Goal: Communication & Community: Answer question/provide support

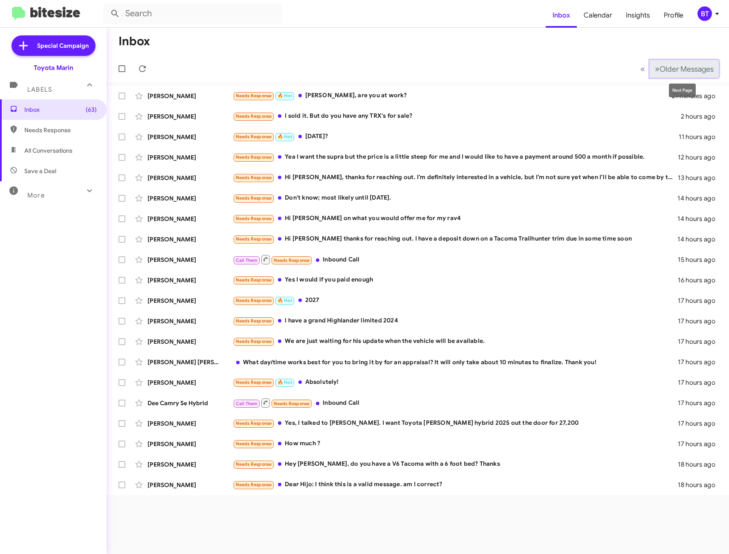
click at [673, 68] on span "Older Messages" at bounding box center [687, 68] width 54 height 9
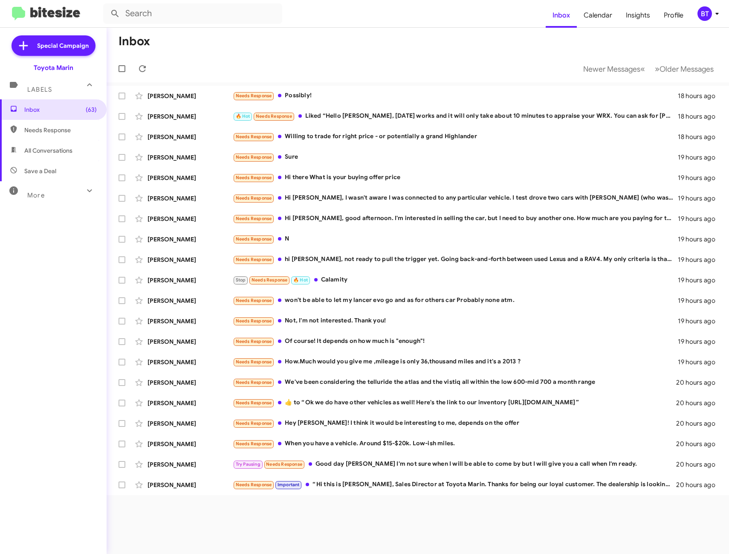
click at [30, 87] on span "Labels" at bounding box center [39, 90] width 25 height 8
click at [55, 87] on div "Labels" at bounding box center [45, 83] width 76 height 16
click at [59, 113] on span "Inbox (63)" at bounding box center [60, 109] width 72 height 9
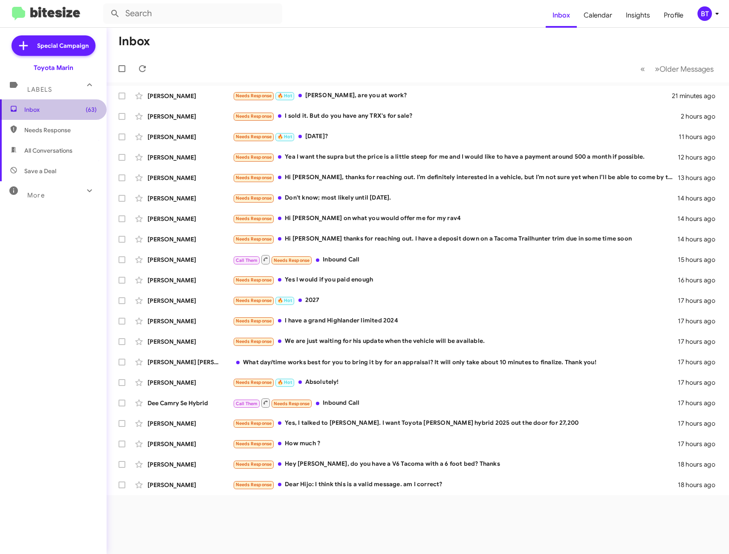
click at [72, 109] on span "Inbox (63)" at bounding box center [60, 109] width 72 height 9
click at [655, 71] on span "»" at bounding box center [657, 69] width 5 height 11
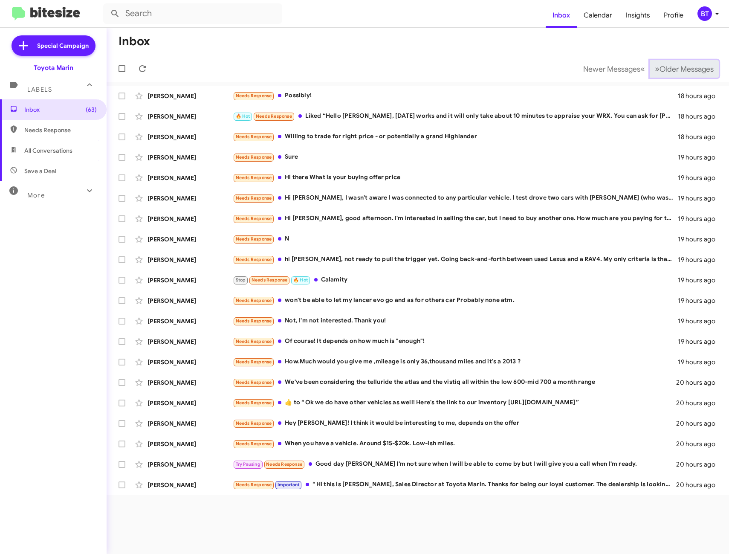
click at [655, 71] on span "»" at bounding box center [657, 69] width 5 height 11
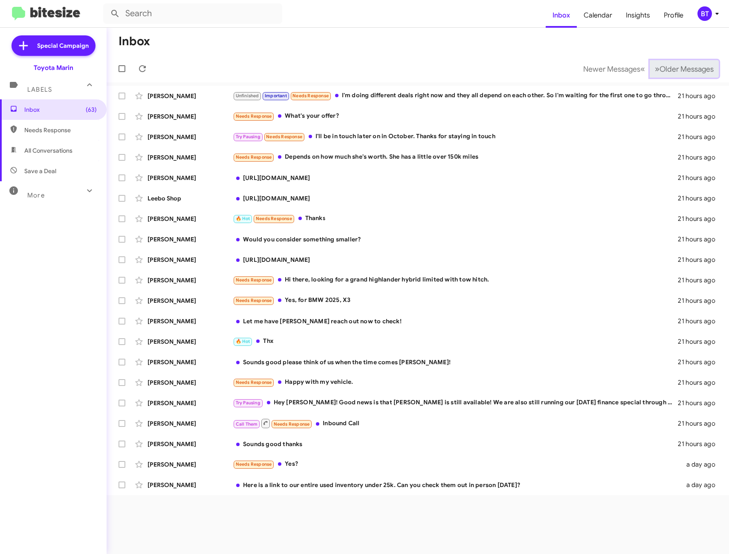
click at [667, 71] on span "Older Messages" at bounding box center [687, 68] width 54 height 9
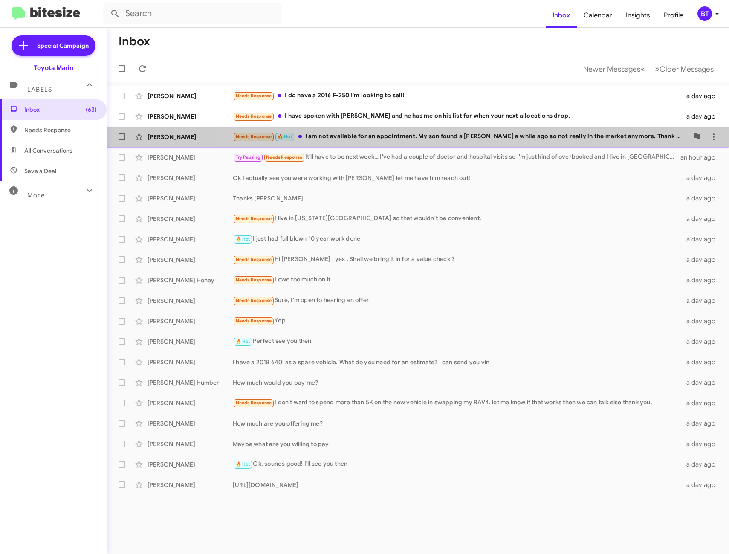
click at [420, 136] on div "Needs Response 🔥 Hot I am not available for an appointment. My son found a Tesl…" at bounding box center [460, 137] width 455 height 10
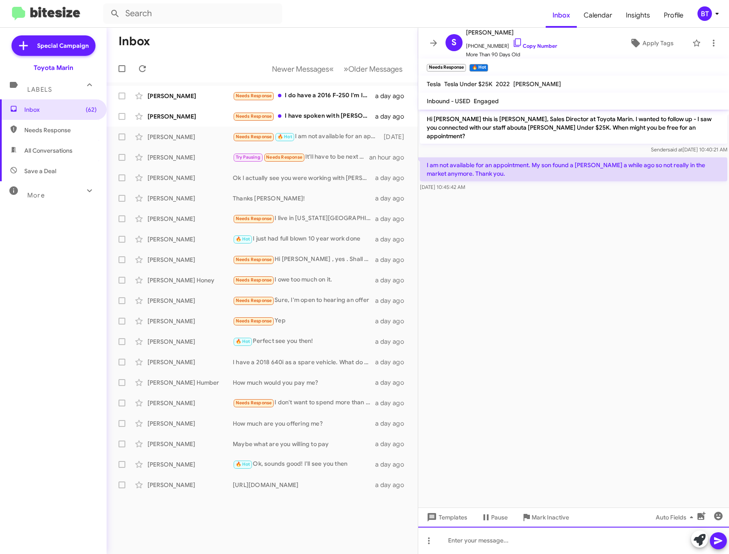
click at [479, 543] on div at bounding box center [573, 540] width 311 height 27
drag, startPoint x: 536, startPoint y: 47, endPoint x: 490, endPoint y: 56, distance: 47.3
click at [536, 47] on link "Copy Number" at bounding box center [534, 46] width 45 height 6
click at [719, 545] on icon at bounding box center [718, 541] width 10 height 10
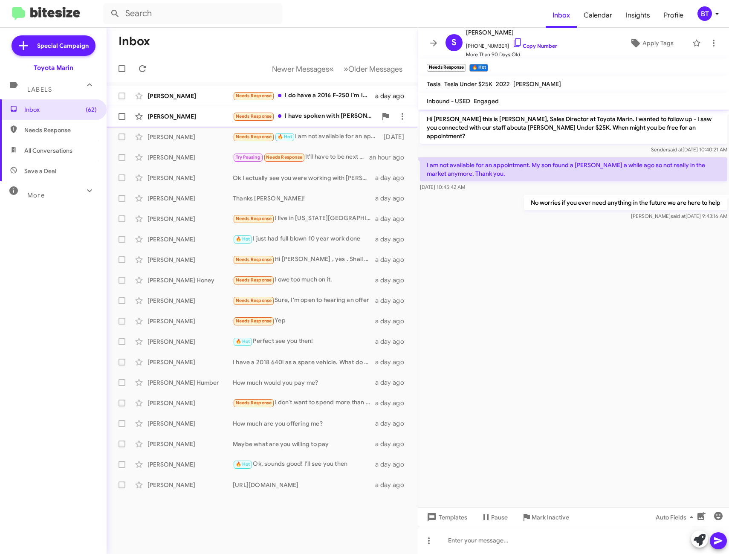
click at [327, 119] on div "Needs Response I have spoken with Calvin and he has me on his list for when you…" at bounding box center [305, 116] width 144 height 10
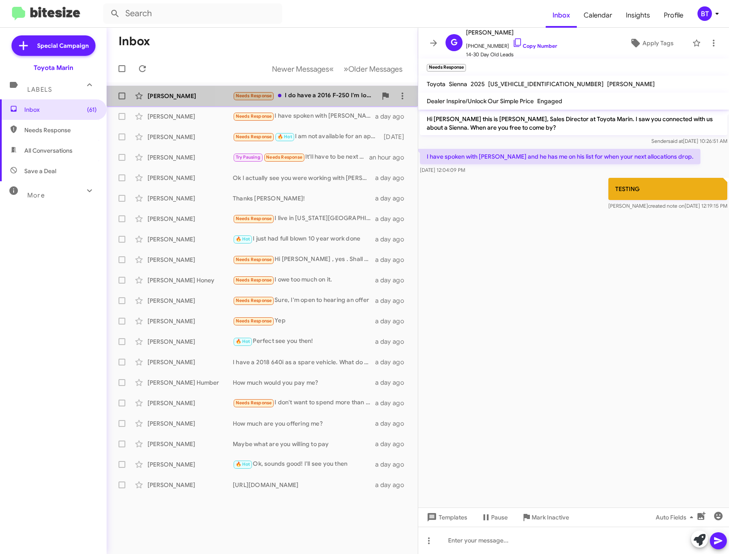
click at [307, 97] on div "Needs Response I do have a 2016 F-250 I'm looking to sell!" at bounding box center [305, 96] width 144 height 10
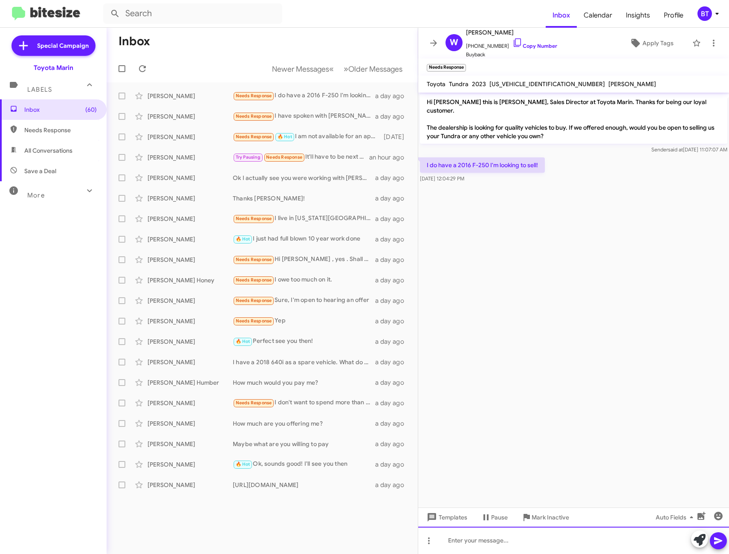
click at [479, 541] on div at bounding box center [573, 540] width 311 height 27
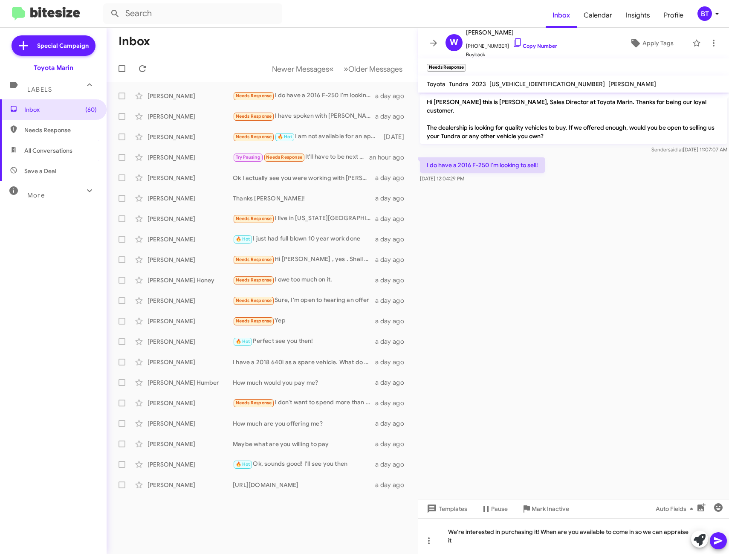
drag, startPoint x: 540, startPoint y: 47, endPoint x: 413, endPoint y: 69, distance: 129.0
click at [540, 47] on link "Copy Number" at bounding box center [534, 46] width 45 height 6
click at [717, 540] on icon at bounding box center [718, 540] width 8 height 7
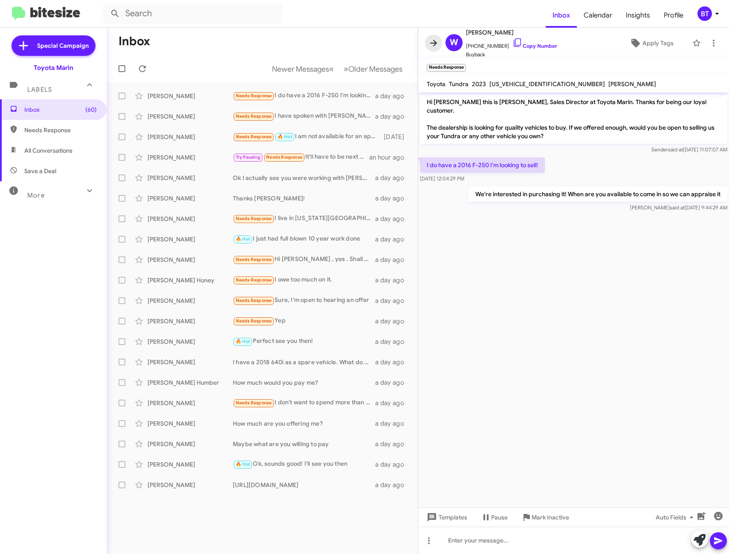
click at [435, 46] on icon at bounding box center [434, 43] width 10 height 10
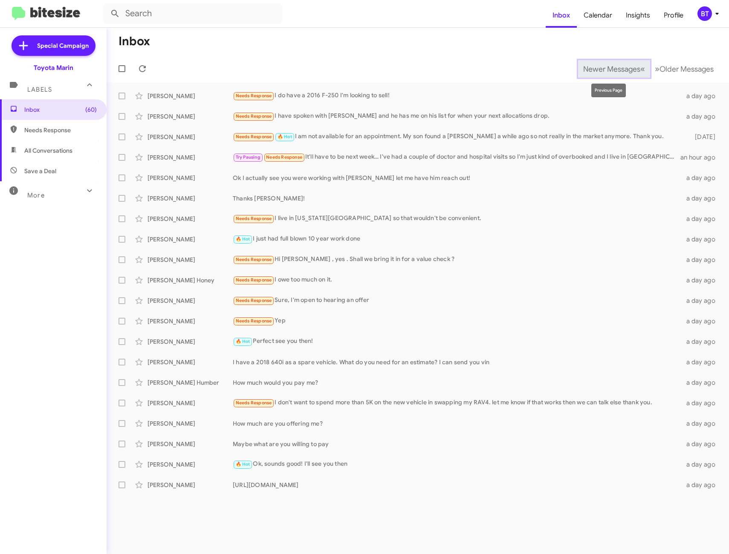
click at [640, 70] on span "«" at bounding box center [642, 69] width 5 height 11
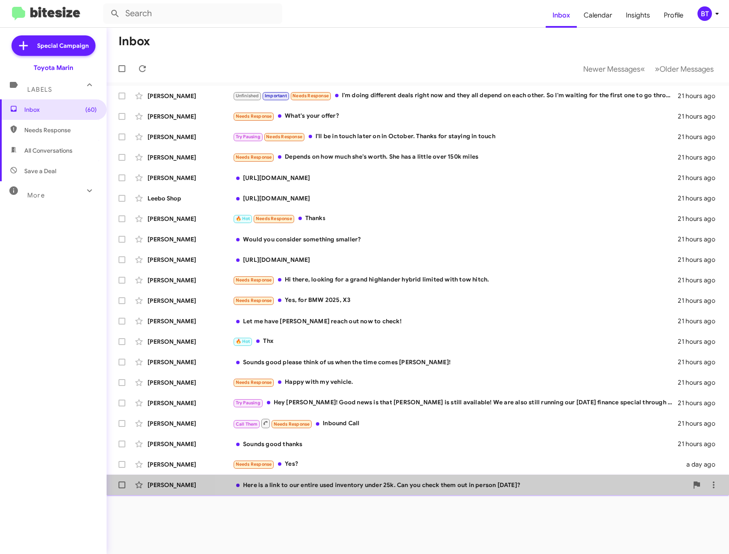
click at [453, 489] on div "David Smadbeck Here is a link to our entire used inventory under 25k. Can you c…" at bounding box center [417, 484] width 609 height 17
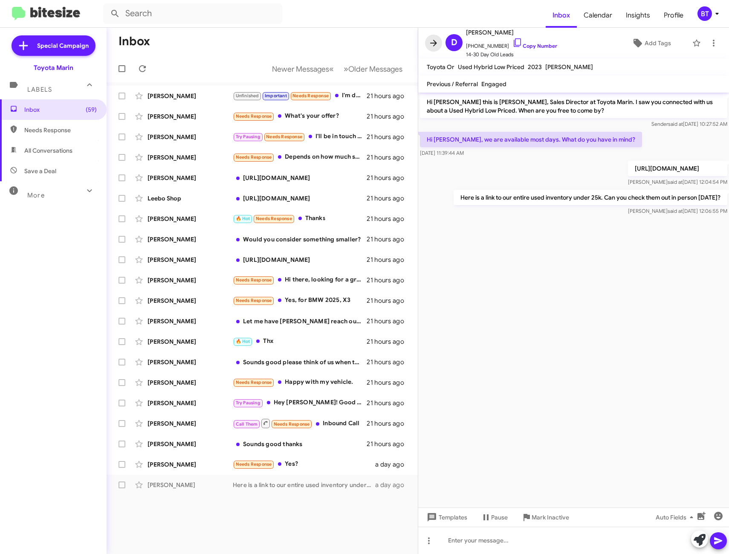
click at [438, 49] on button at bounding box center [433, 43] width 17 height 17
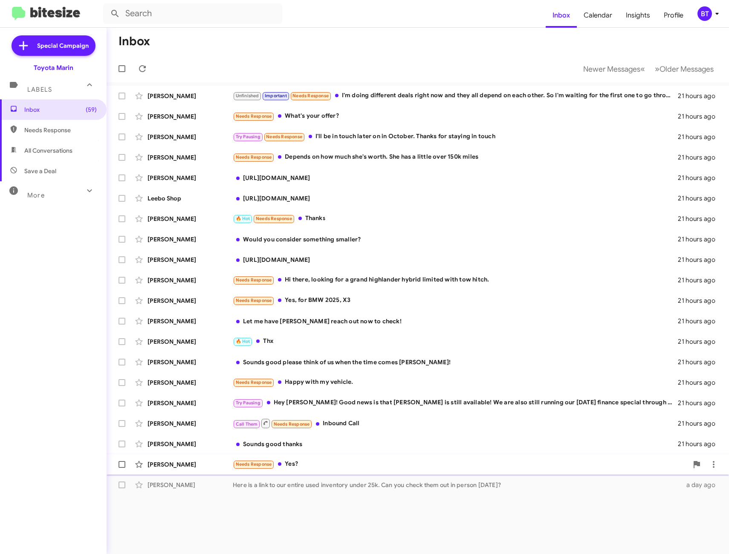
click at [395, 463] on div "Needs Response Yes?" at bounding box center [460, 464] width 455 height 10
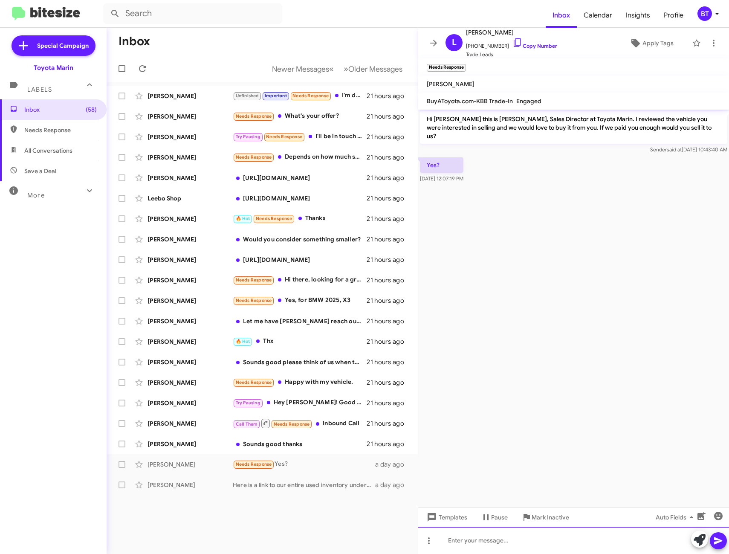
click at [465, 540] on div at bounding box center [573, 540] width 311 height 27
click at [717, 542] on icon at bounding box center [718, 540] width 8 height 7
click at [72, 347] on div "Inbox (58) Needs Response All Conversations Save a Deal More Important 🔥 Hot Ap…" at bounding box center [53, 265] width 107 height 332
click at [437, 45] on icon at bounding box center [434, 43] width 10 height 10
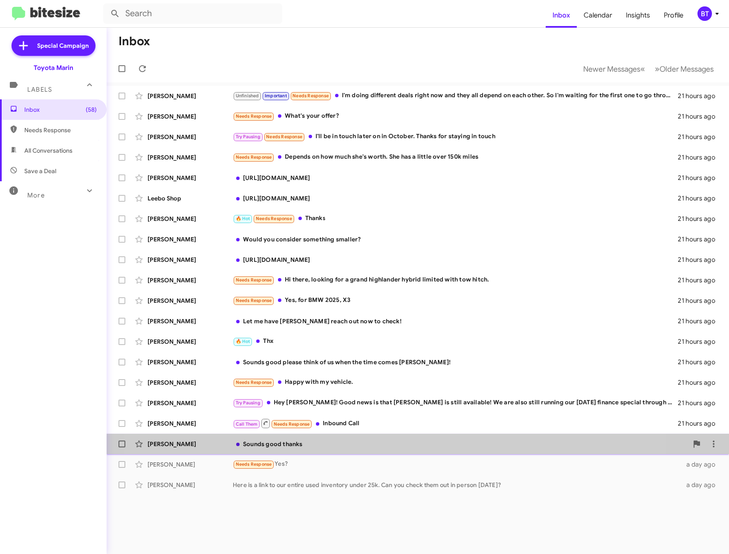
click at [373, 448] on div "Sounds good thanks" at bounding box center [460, 444] width 455 height 9
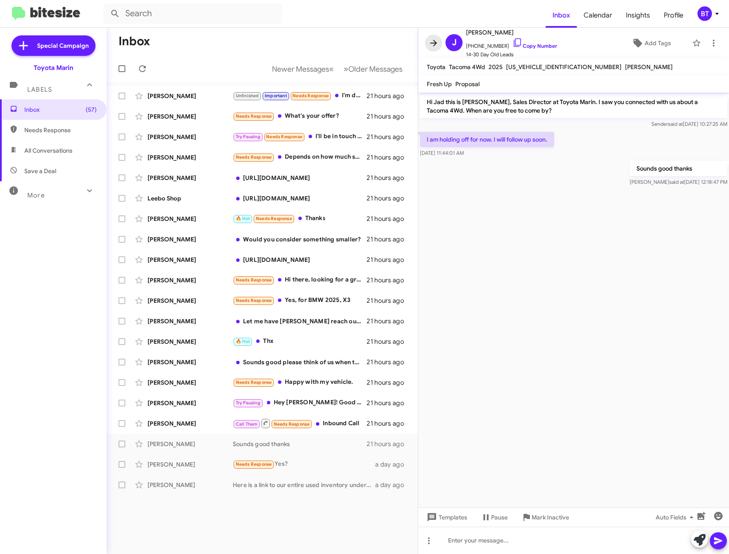
drag, startPoint x: 438, startPoint y: 46, endPoint x: 486, endPoint y: 263, distance: 222.2
click at [438, 47] on icon at bounding box center [434, 43] width 10 height 10
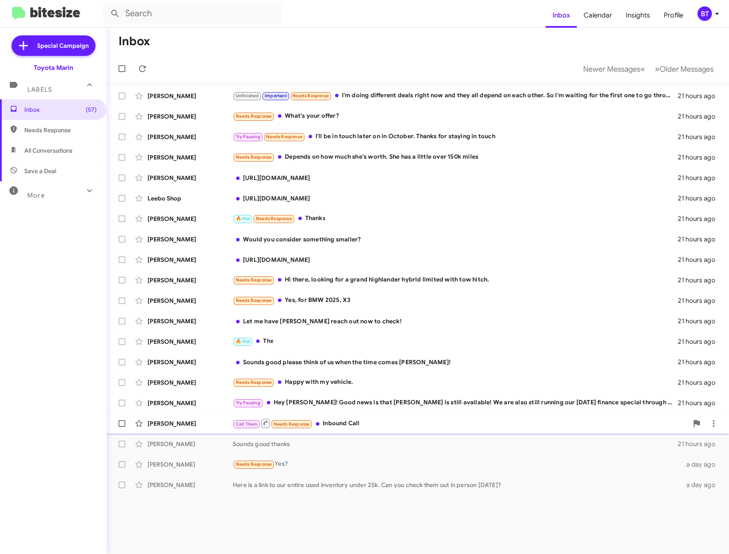
click at [423, 423] on div "Call Them Needs Response Inbound Call" at bounding box center [460, 423] width 455 height 11
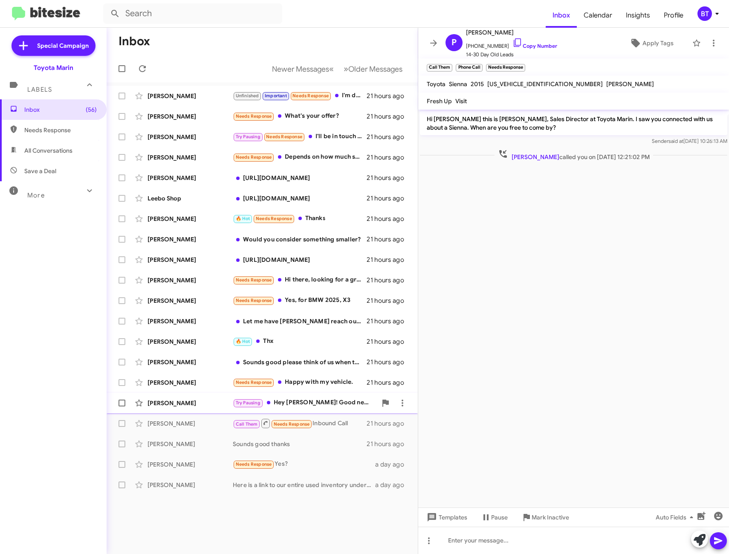
click at [329, 397] on div "Michael Chieng Try Pausing Hey Michael! Good news is that Sienna is still avail…" at bounding box center [262, 402] width 298 height 17
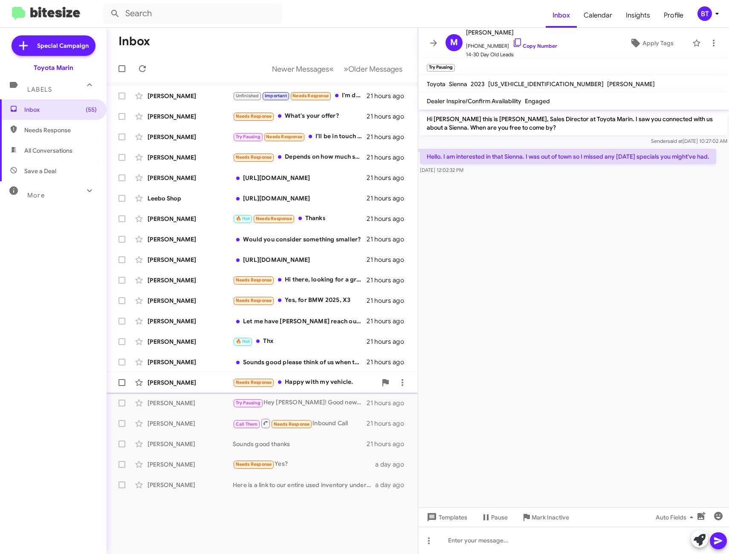
click at [342, 386] on div "Needs Response Happy with my vehicle." at bounding box center [305, 382] width 144 height 10
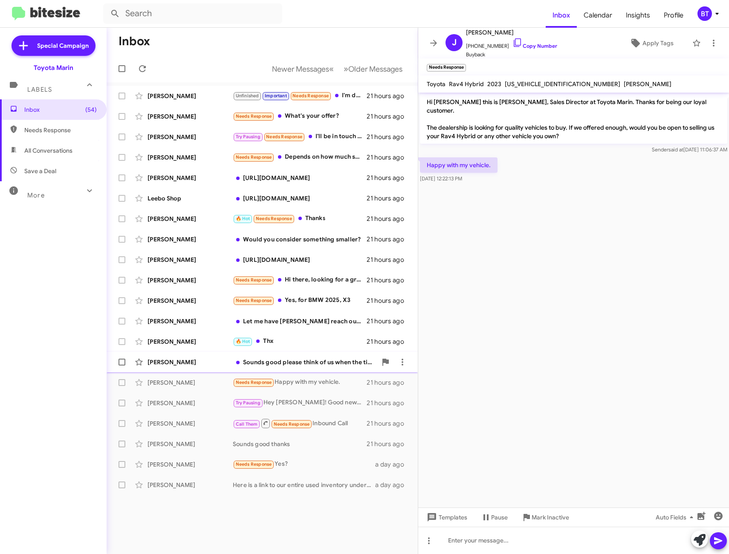
click at [317, 365] on div "Sounds good please think of us when the time comes Derek!" at bounding box center [305, 362] width 144 height 9
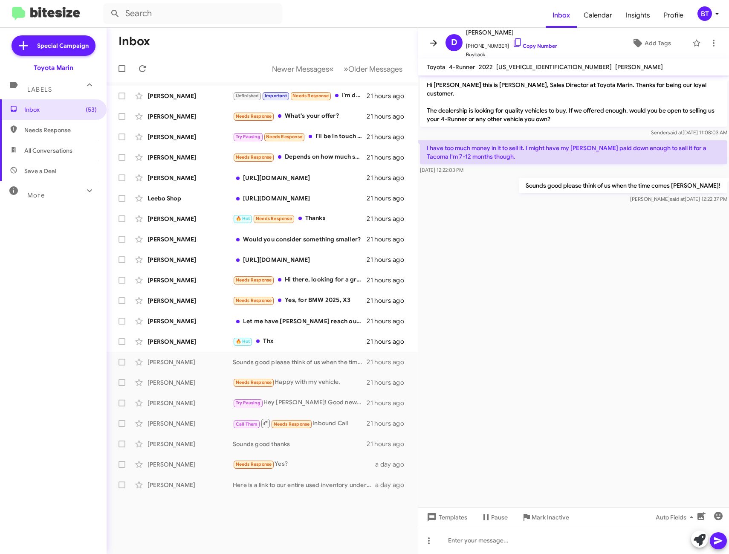
click at [435, 44] on icon at bounding box center [433, 43] width 7 height 6
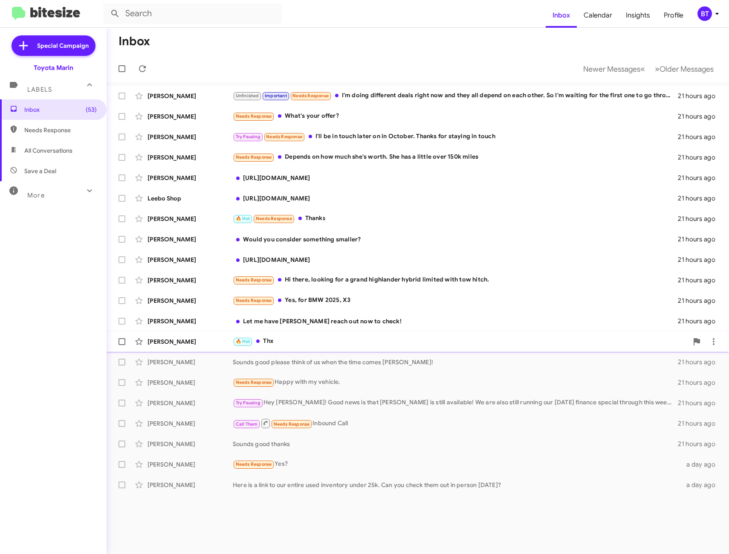
click at [382, 344] on div "🔥 Hot Thx" at bounding box center [460, 341] width 455 height 10
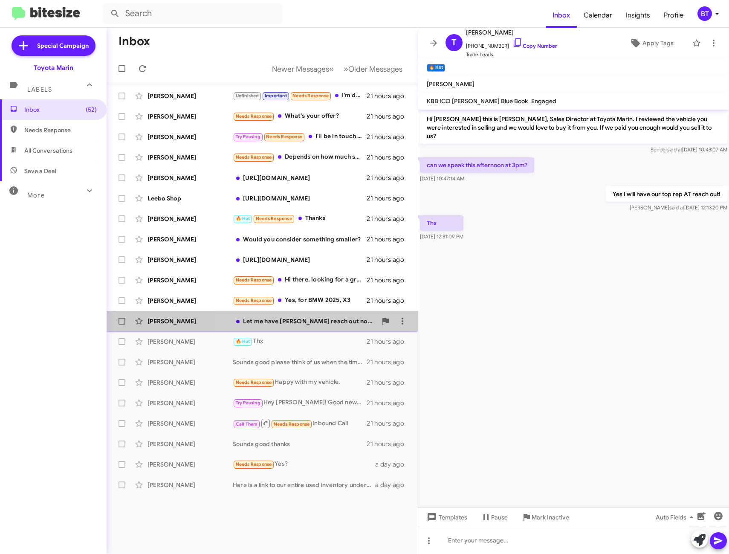
click at [331, 320] on div "Let me have Daryl reach out now to check!" at bounding box center [305, 321] width 144 height 9
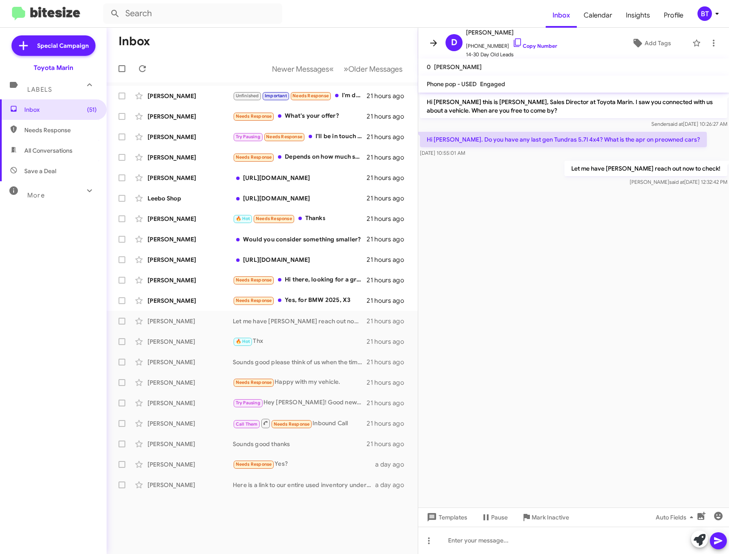
click at [435, 47] on icon at bounding box center [434, 43] width 10 height 10
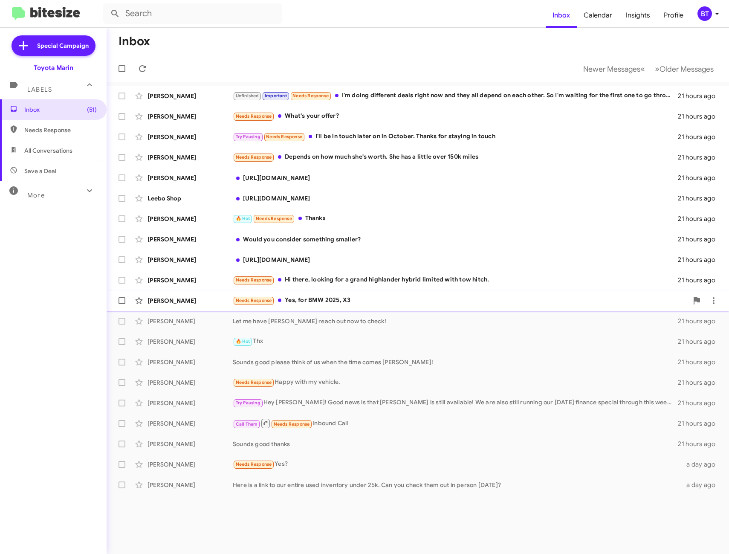
click at [397, 295] on div "Sharmila Khadgi Needs Response Yes, for BMW 2025, X3 21 hours ago" at bounding box center [417, 300] width 609 height 17
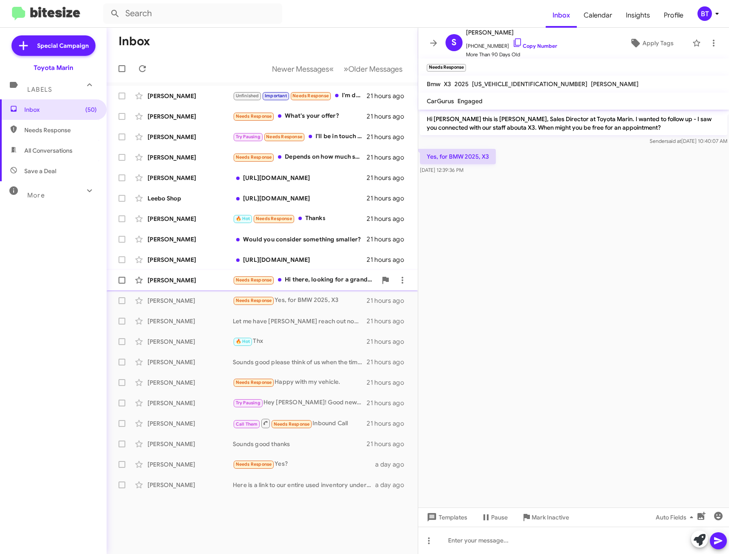
click at [330, 278] on div "Needs Response Hi there, looking for a grand highlander hybrid limited with tow…" at bounding box center [305, 280] width 144 height 10
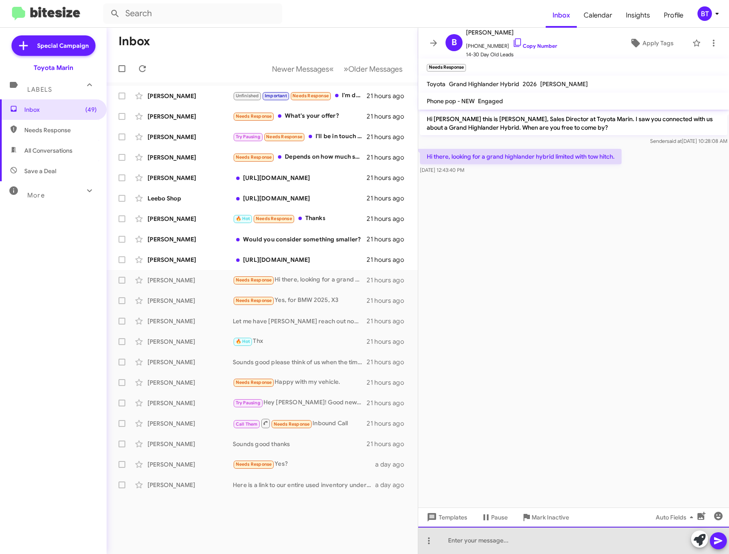
click at [471, 539] on div at bounding box center [573, 540] width 311 height 27
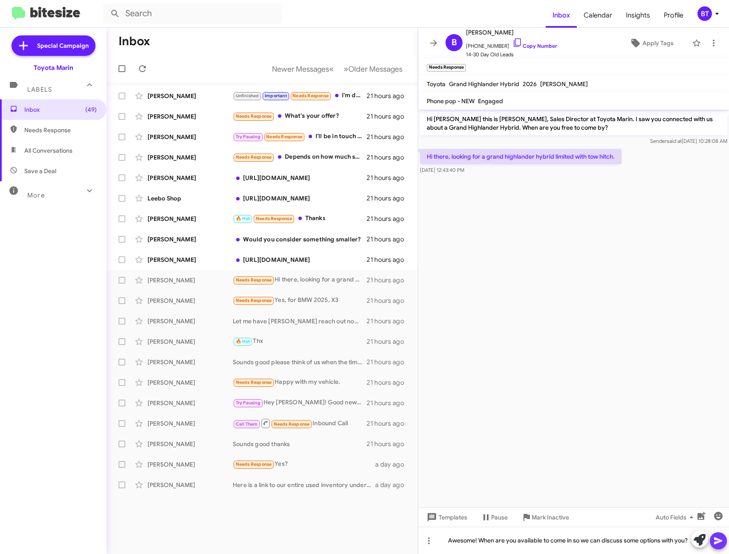
click at [724, 540] on button at bounding box center [718, 540] width 17 height 17
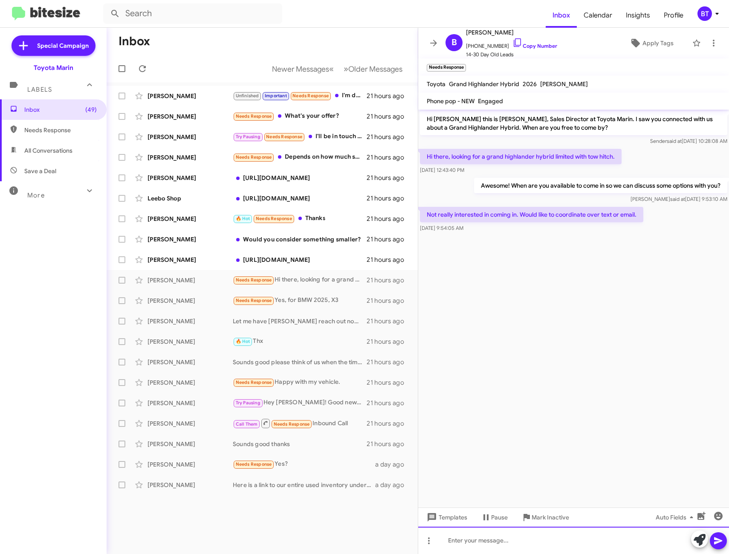
click at [489, 544] on div at bounding box center [573, 540] width 311 height 27
click at [463, 548] on div at bounding box center [573, 540] width 311 height 27
click at [619, 547] on div "We don't have one available at the moment but we can" at bounding box center [573, 540] width 311 height 27
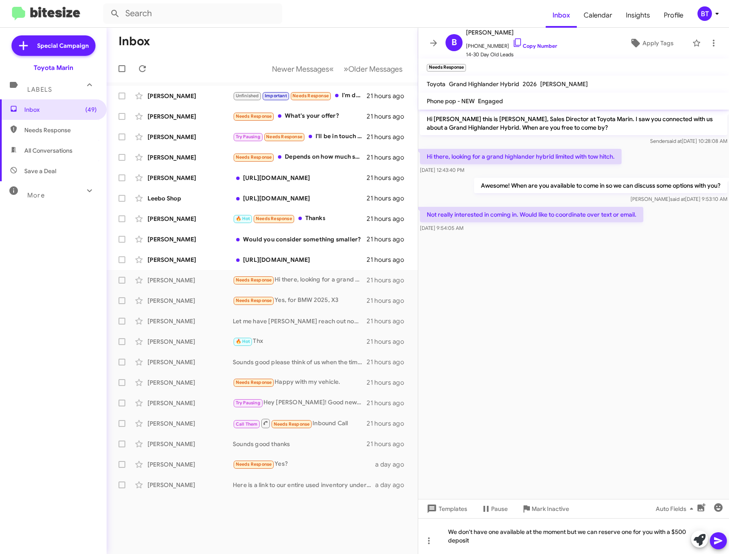
click at [722, 542] on icon at bounding box center [718, 541] width 10 height 10
